Goal: Task Accomplishment & Management: Manage account settings

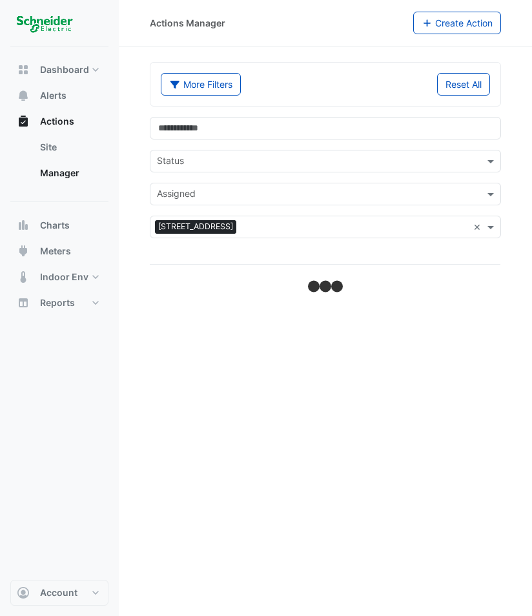
select select "**"
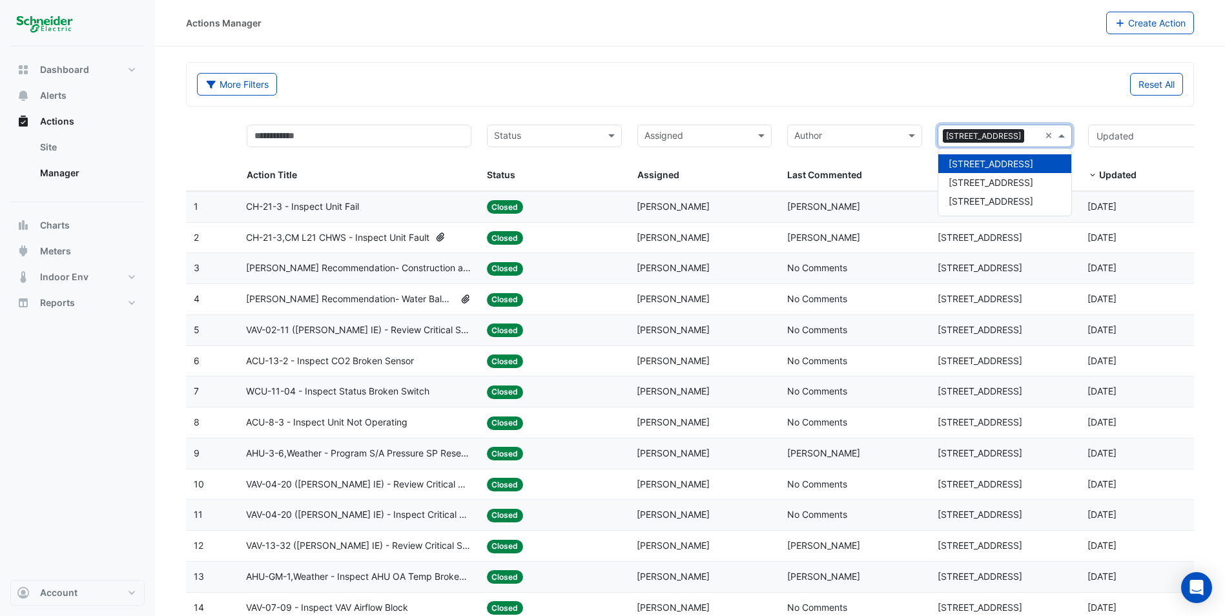
click at [532, 140] on div "Sites × 111 Bourke Street ×" at bounding box center [1005, 136] width 135 height 23
click at [532, 199] on span "[STREET_ADDRESS]" at bounding box center [991, 201] width 85 height 11
click at [532, 132] on input "text" at bounding box center [1026, 137] width 27 height 15
click at [532, 168] on span "111 Bourke Street" at bounding box center [991, 163] width 85 height 11
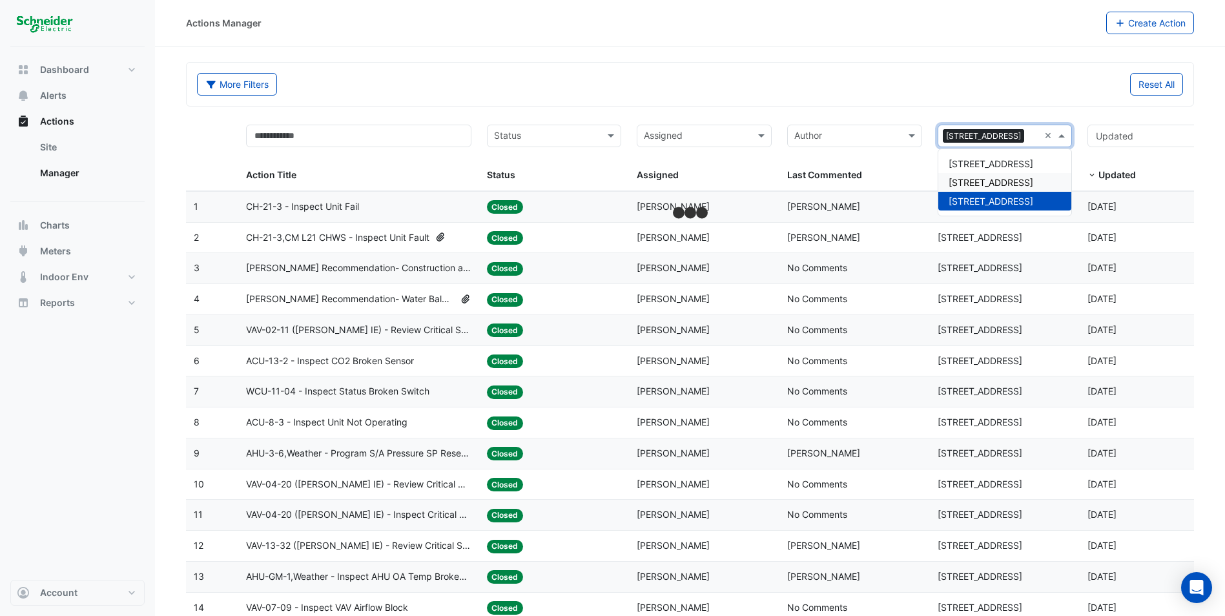
click at [532, 122] on datatable-header-cell "Status Status" at bounding box center [554, 154] width 151 height 74
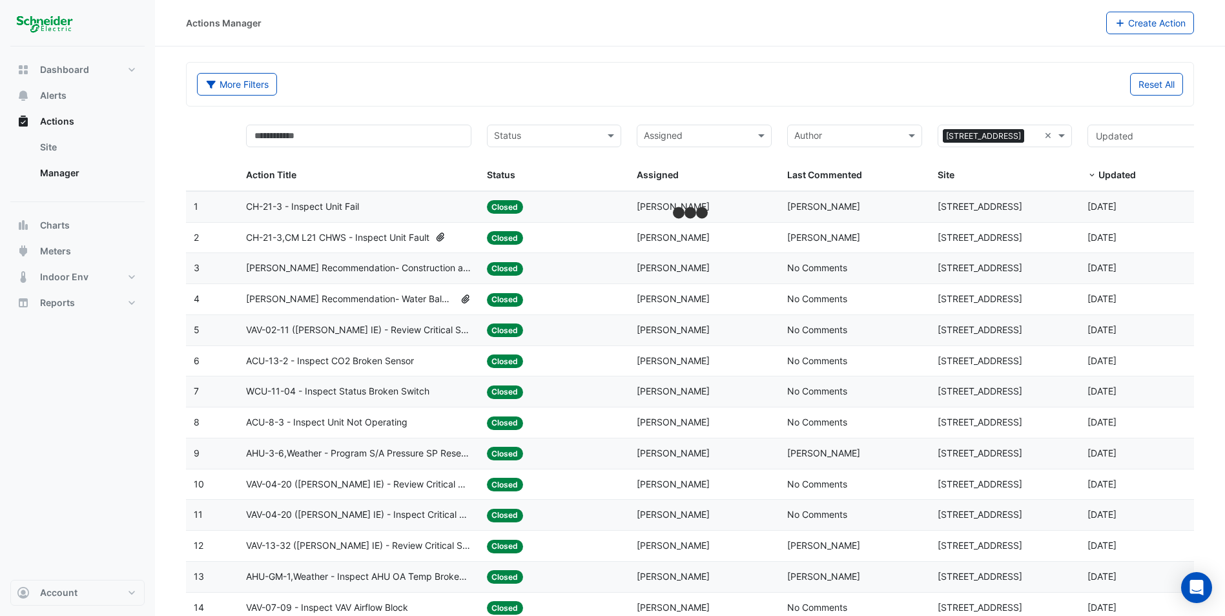
click at [532, 136] on div at bounding box center [696, 137] width 108 height 17
type input "***"
click at [532, 179] on span "Ivan Spokojnyj" at bounding box center [694, 182] width 73 height 11
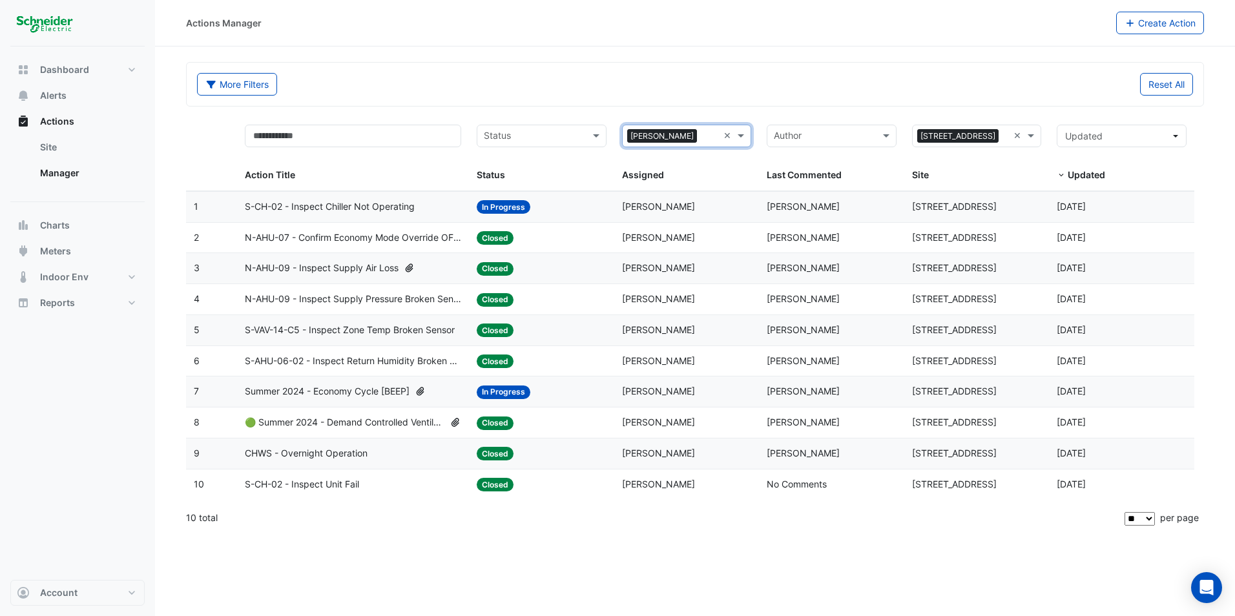
click at [426, 216] on datatable-body-cell "Action Title: S-CH-02 - Inspect Chiller Not Operating" at bounding box center [353, 207] width 232 height 30
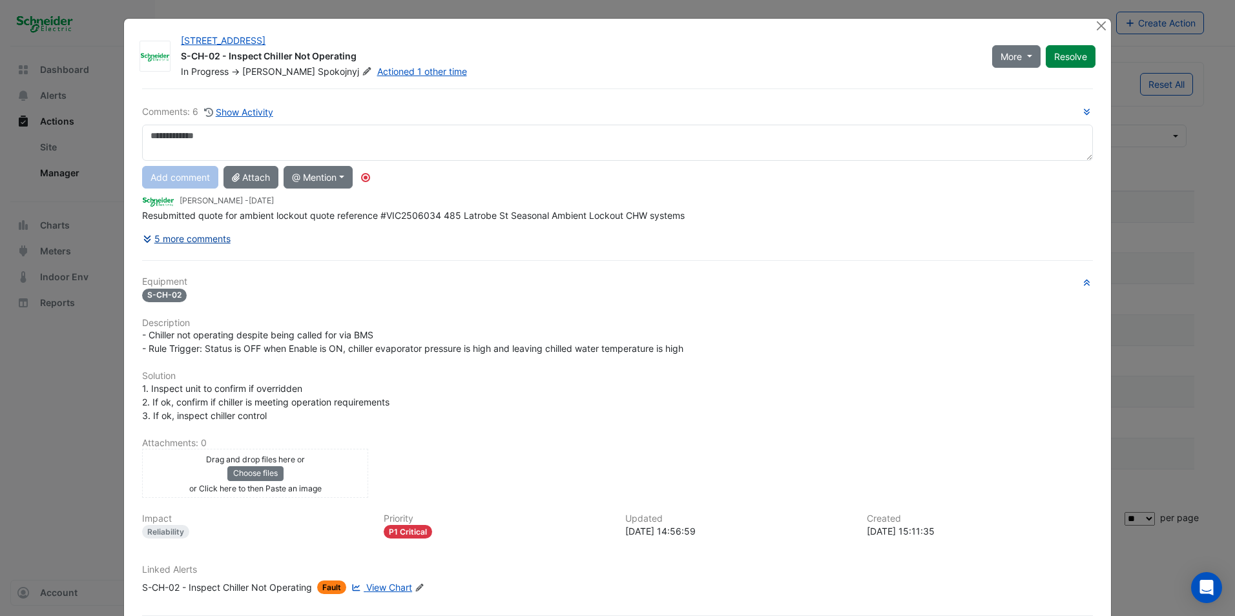
click at [208, 233] on button "5 more comments" at bounding box center [186, 238] width 89 height 23
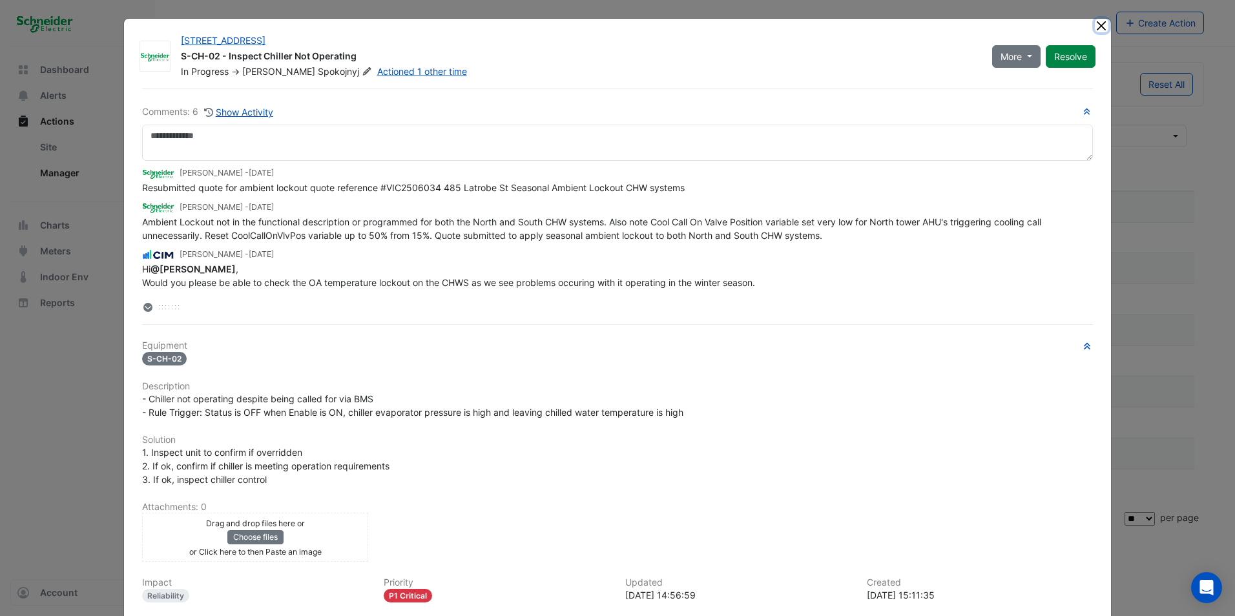
click at [532, 28] on button "Close" at bounding box center [1102, 26] width 14 height 14
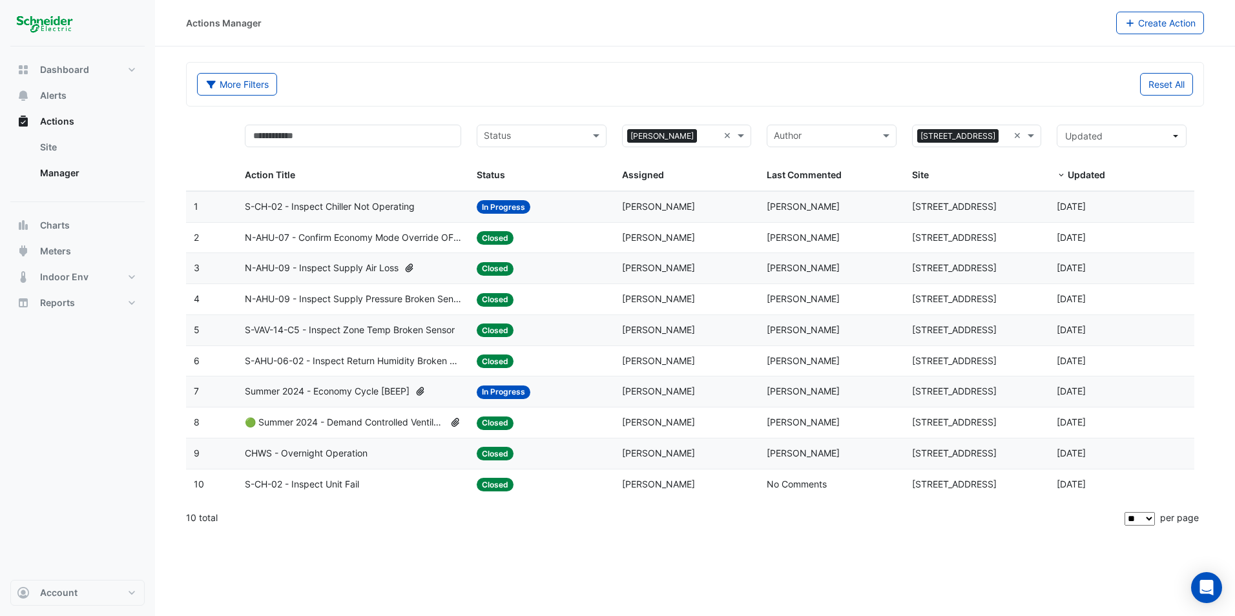
click at [532, 126] on div "Assigned × Ivan Spokojnyj" at bounding box center [671, 136] width 96 height 21
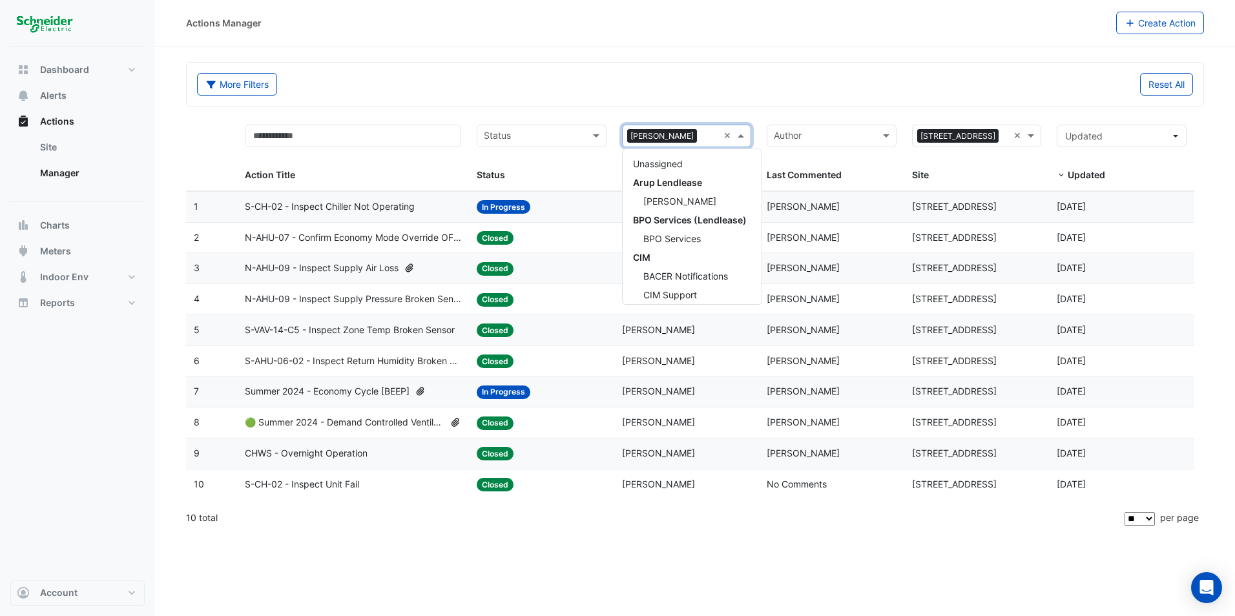
scroll to position [436, 0]
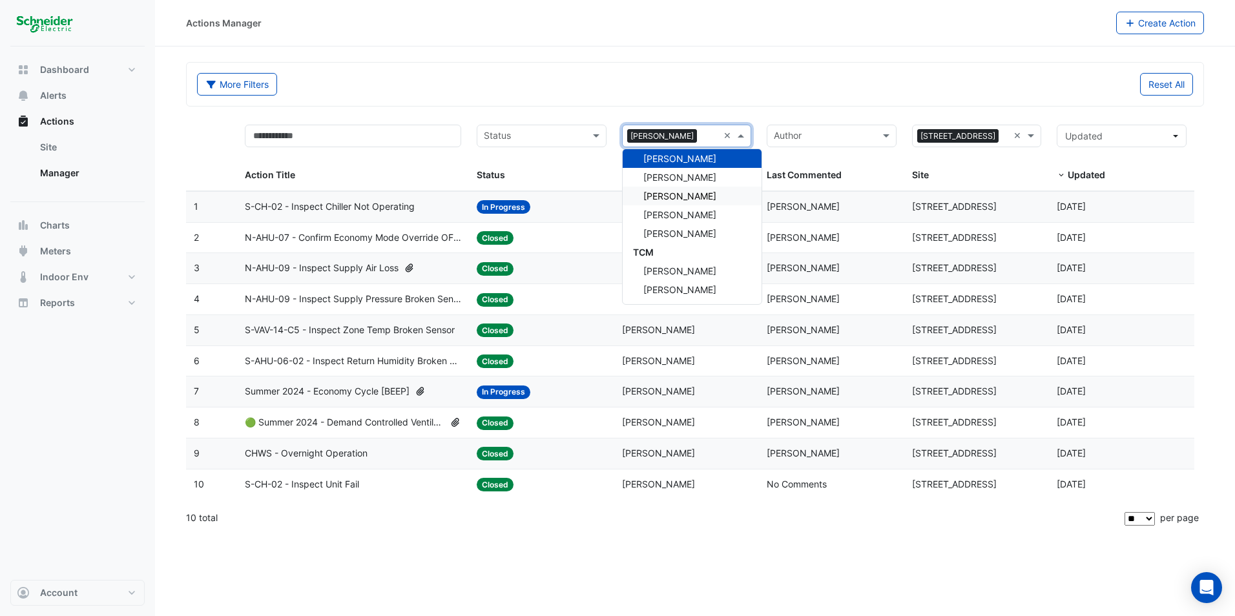
click at [532, 200] on span "Maddy Pertl" at bounding box center [679, 196] width 73 height 11
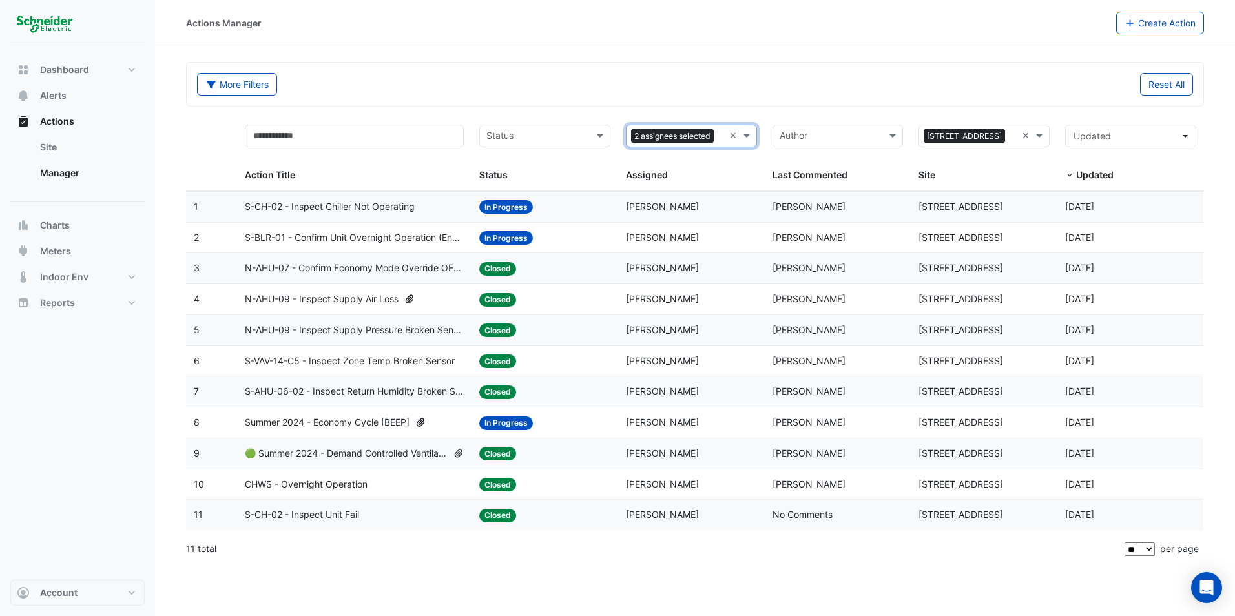
click at [532, 127] on div "Assigned 2 assignees selected" at bounding box center [676, 136] width 98 height 21
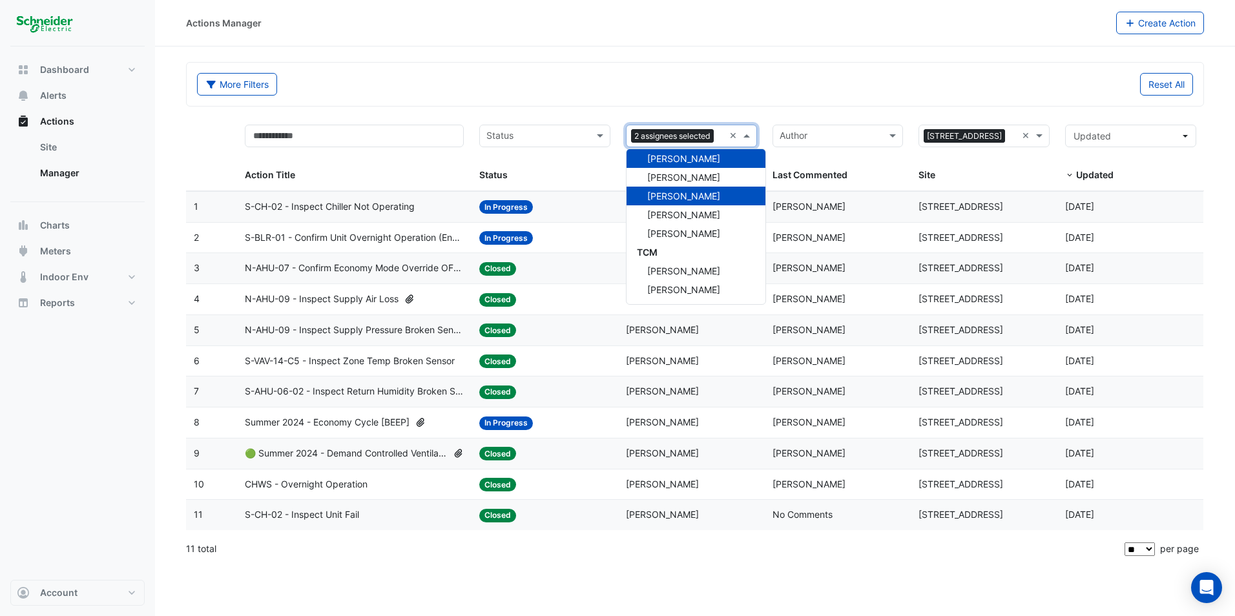
click at [532, 94] on div "Reset All" at bounding box center [948, 84] width 506 height 23
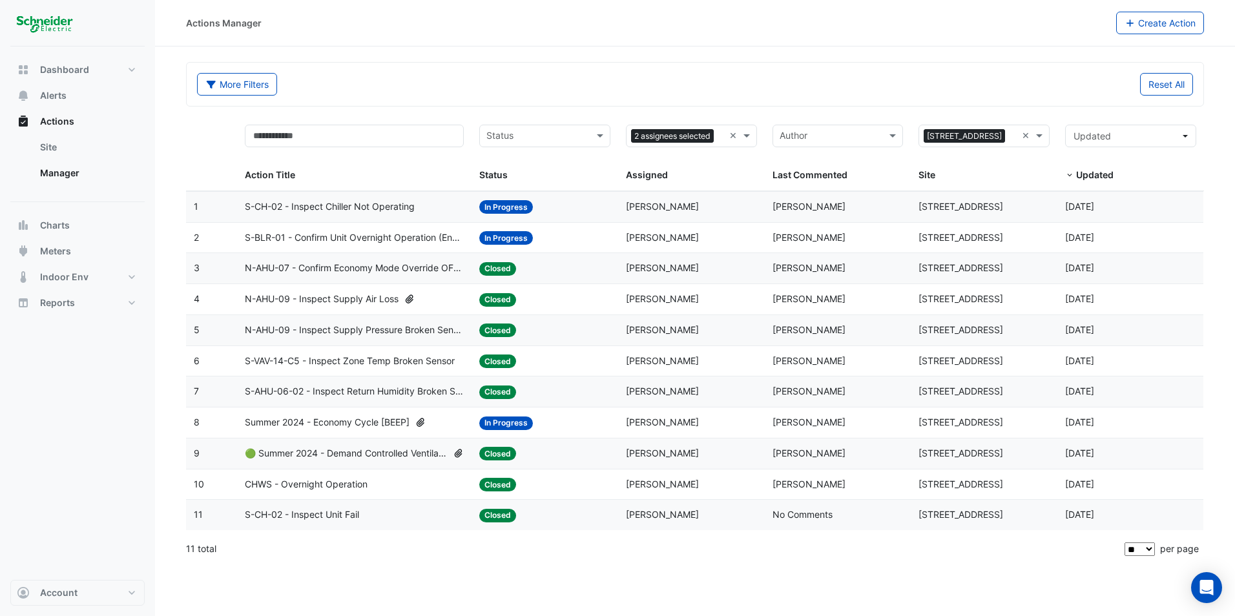
click at [532, 136] on input "text" at bounding box center [537, 137] width 102 height 15
click at [532, 88] on div "More Filters" at bounding box center [442, 84] width 506 height 23
click at [532, 236] on div "Status: In Progress" at bounding box center [544, 238] width 131 height 15
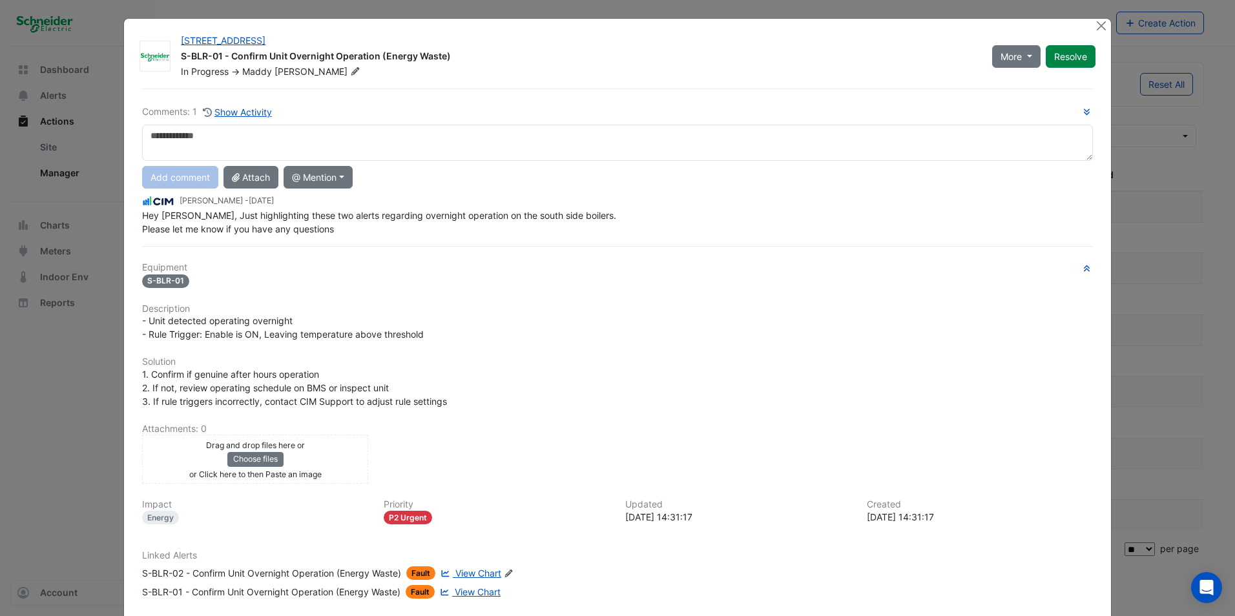
scroll to position [71, 0]
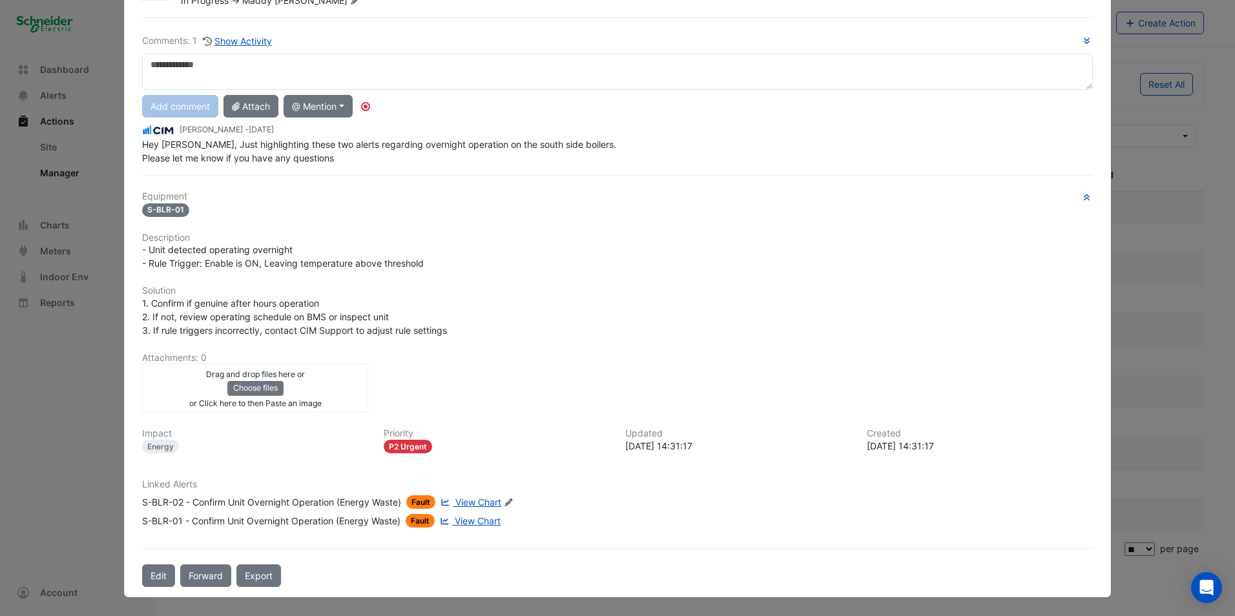
click at [475, 525] on span "View Chart" at bounding box center [478, 520] width 46 height 11
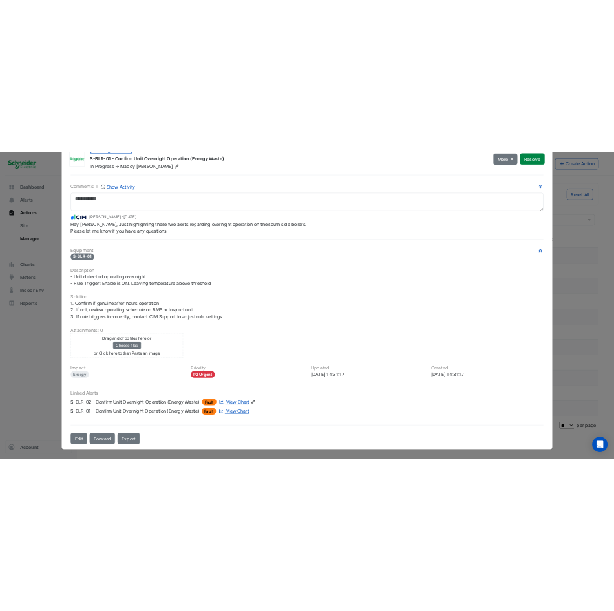
scroll to position [0, 0]
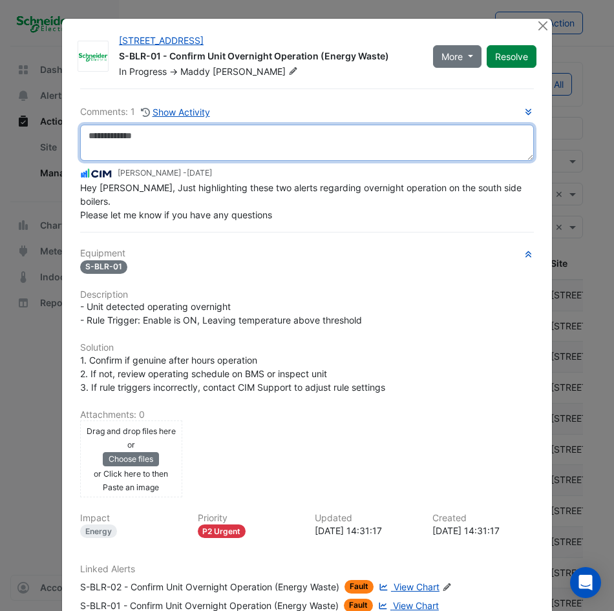
click at [158, 130] on textarea at bounding box center [306, 143] width 453 height 36
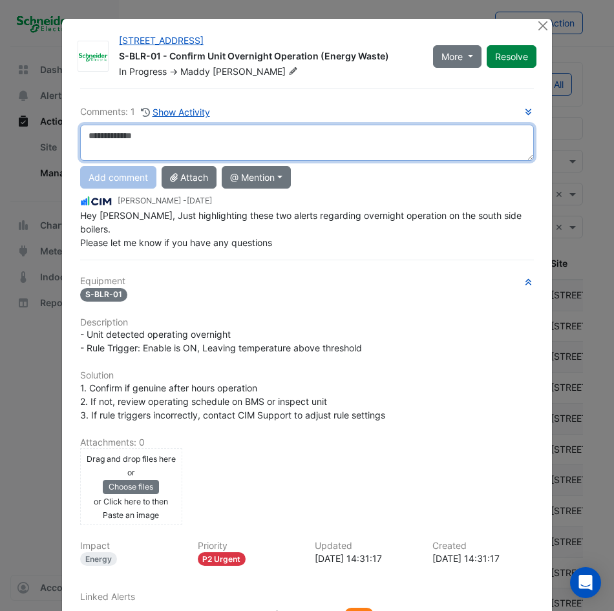
paste textarea "**********"
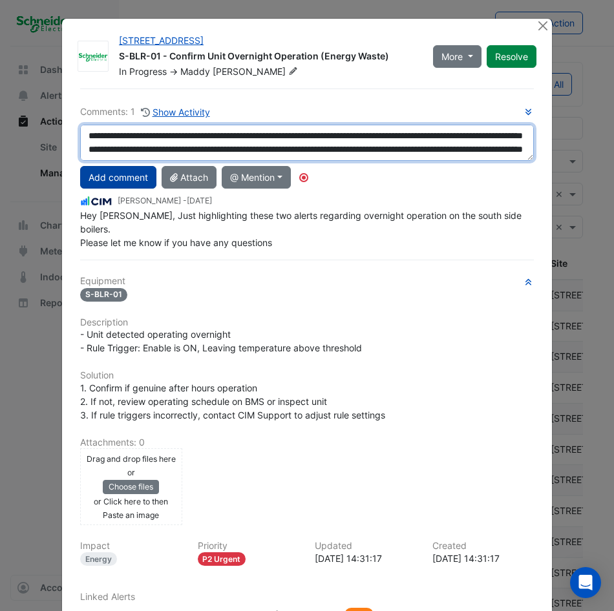
type textarea "**********"
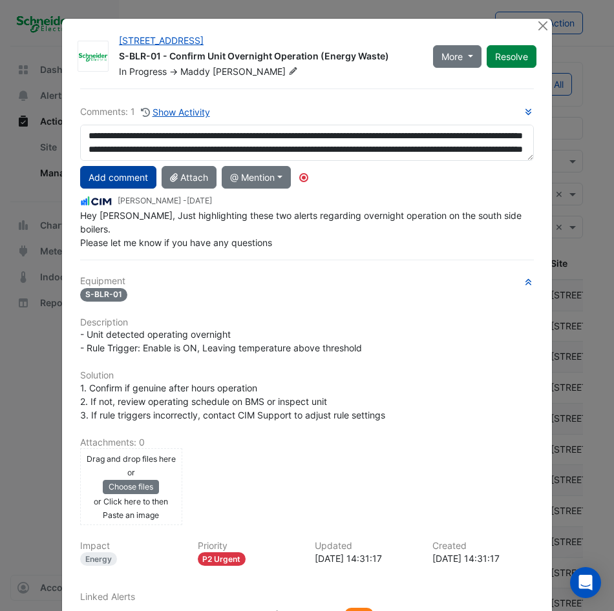
click at [100, 186] on button "Add comment" at bounding box center [118, 177] width 76 height 23
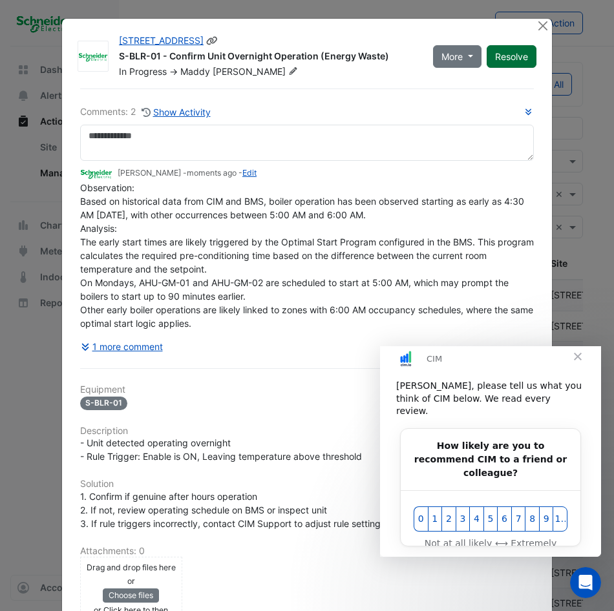
click at [499, 59] on button "Resolve" at bounding box center [511, 56] width 50 height 23
click at [532, 27] on button "Close" at bounding box center [543, 26] width 14 height 14
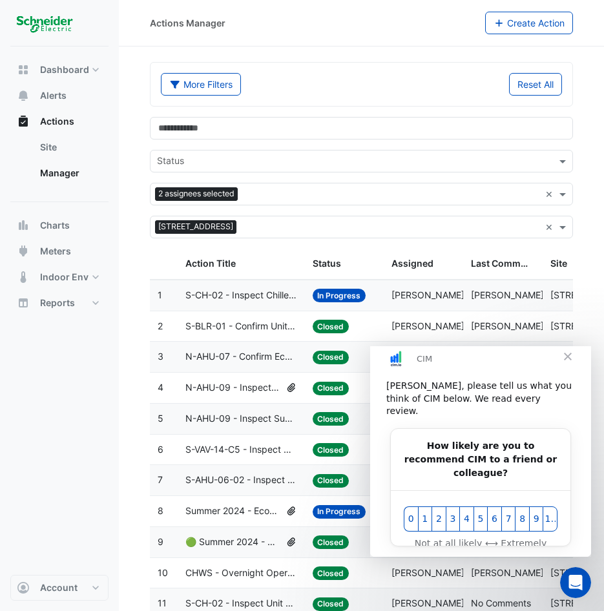
click at [532, 360] on span "Close" at bounding box center [568, 356] width 47 height 47
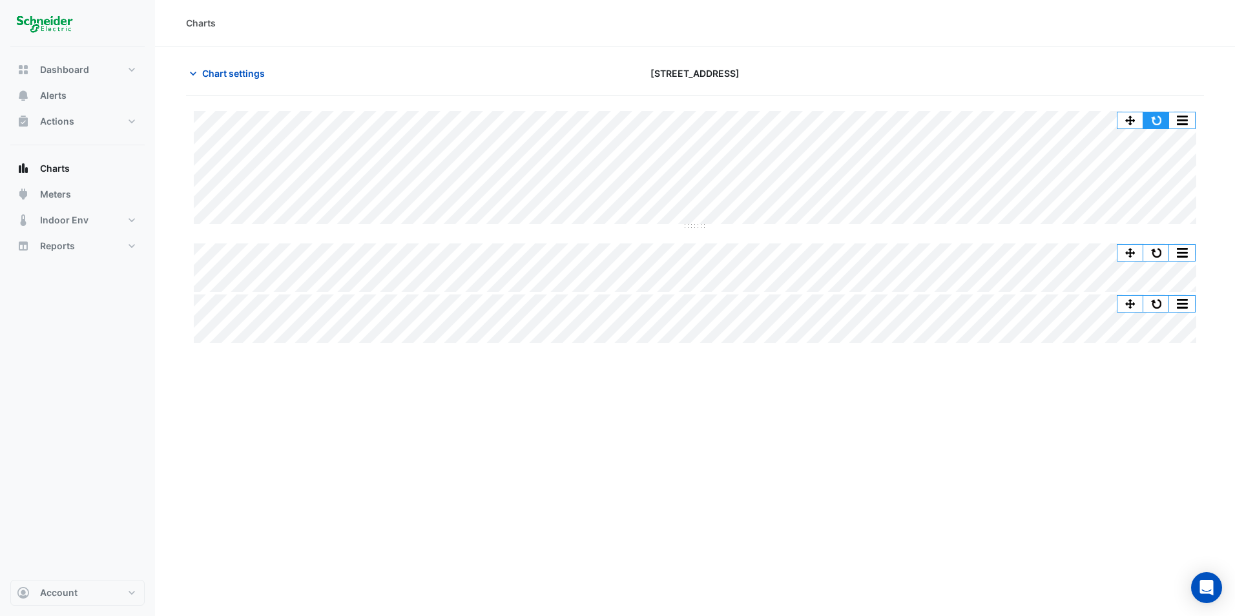
click at [1156, 123] on button "button" at bounding box center [1156, 120] width 26 height 16
click at [1147, 120] on button "button" at bounding box center [1156, 120] width 26 height 16
click at [1160, 123] on button "button" at bounding box center [1156, 120] width 26 height 16
click at [1156, 122] on button "button" at bounding box center [1156, 120] width 26 height 16
click at [658, 519] on div "Charts Chart settings [STREET_ADDRESS] Split All Split None Print Save as JPEG …" at bounding box center [695, 308] width 1080 height 616
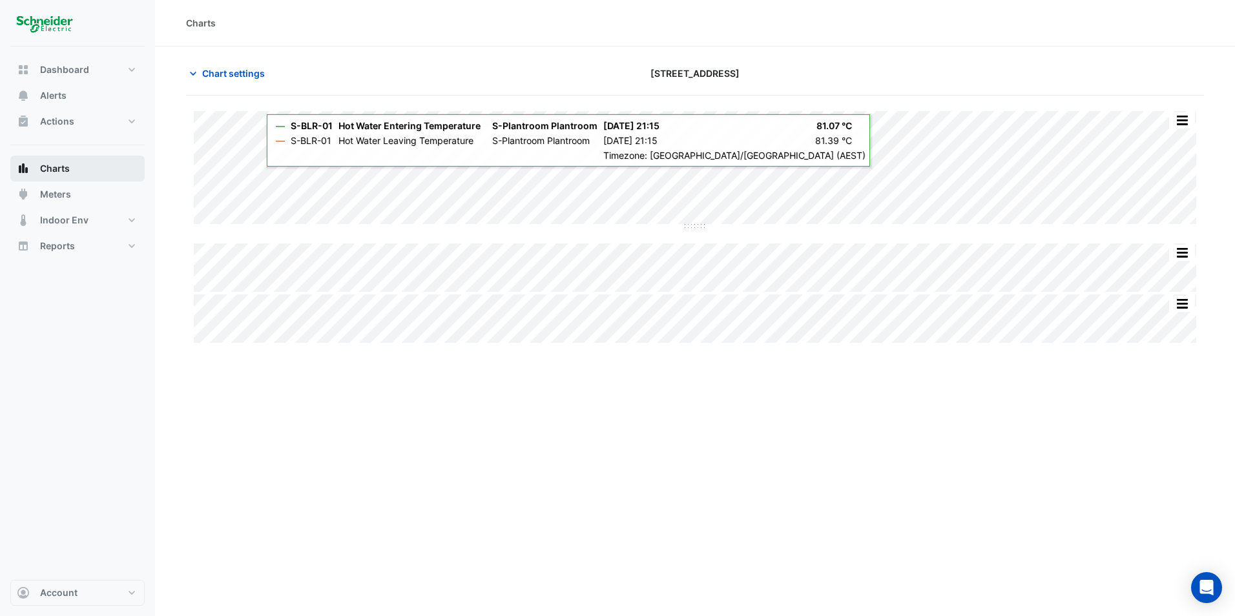
click at [64, 171] on span "Charts" at bounding box center [55, 168] width 30 height 13
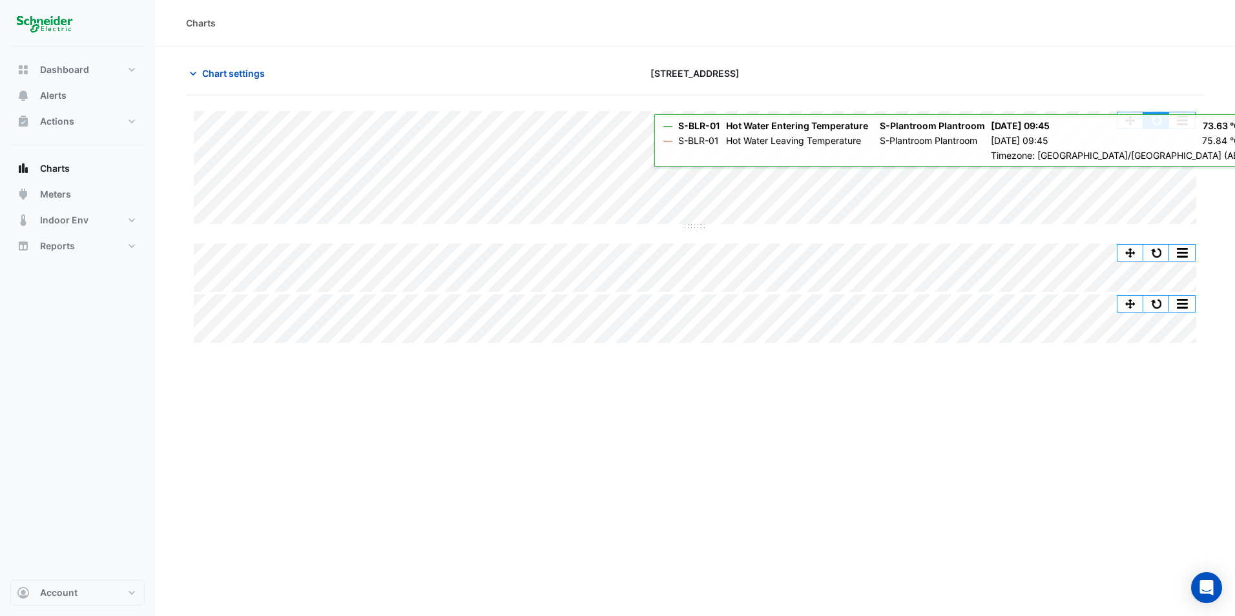
click at [1149, 122] on button "button" at bounding box center [1156, 120] width 26 height 16
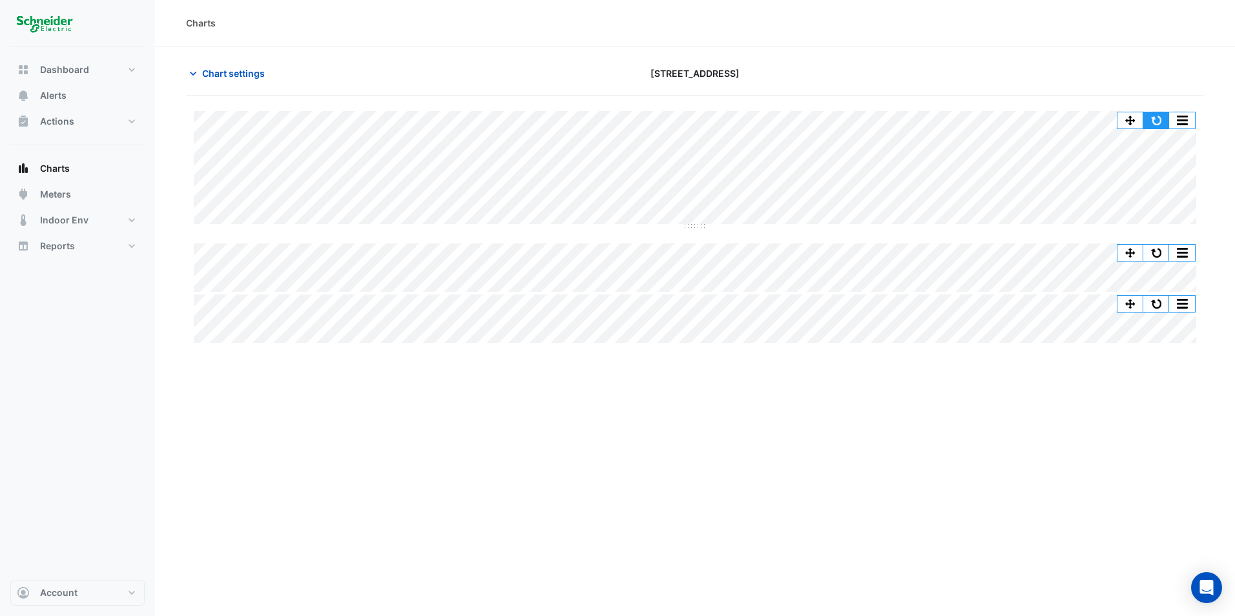
click at [1149, 117] on button "button" at bounding box center [1156, 120] width 26 height 16
click at [1154, 125] on button "button" at bounding box center [1156, 120] width 26 height 16
click at [1156, 114] on button "button" at bounding box center [1156, 120] width 26 height 16
